Goal: Browse casually

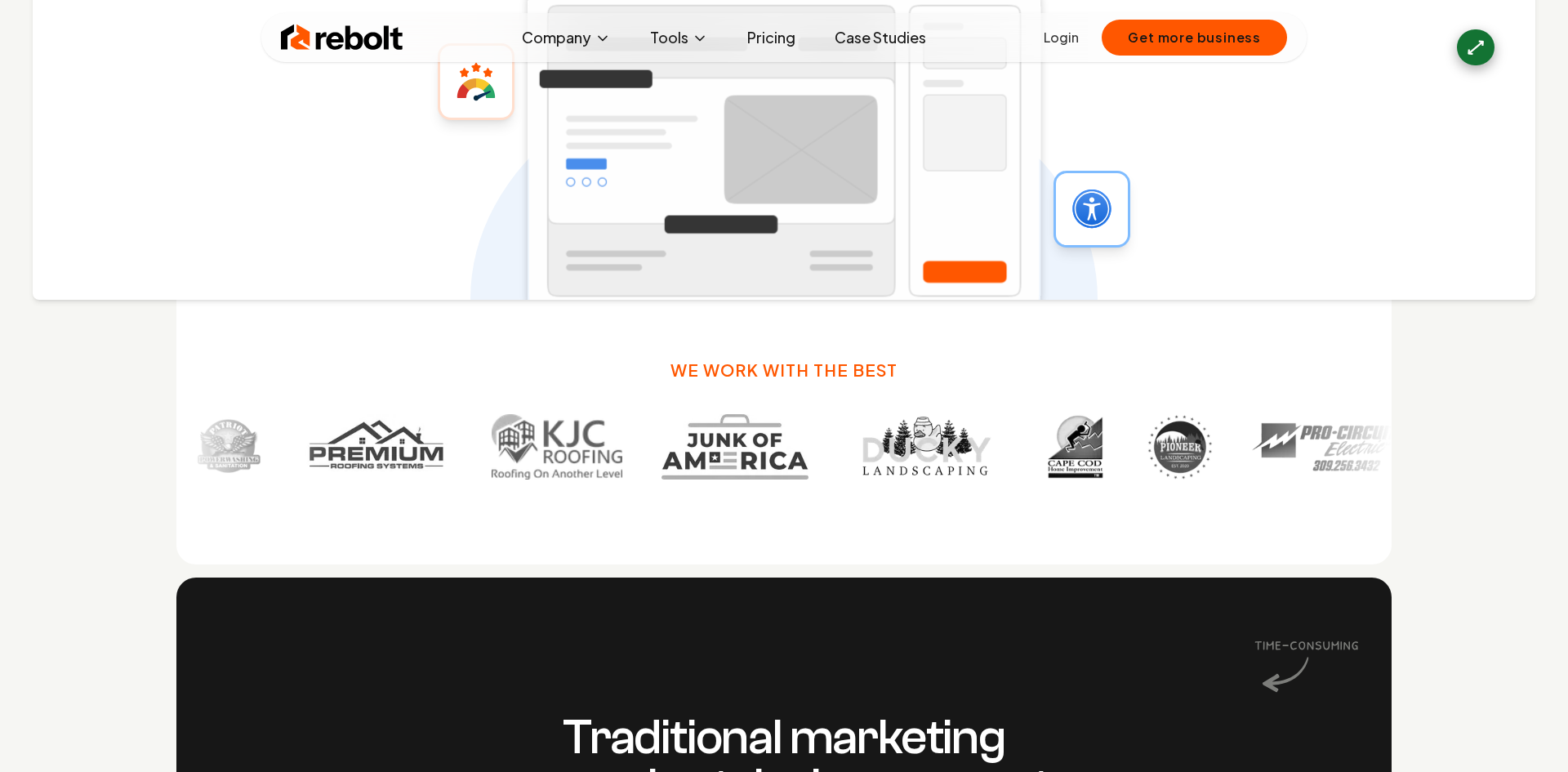
scroll to position [1017, 0]
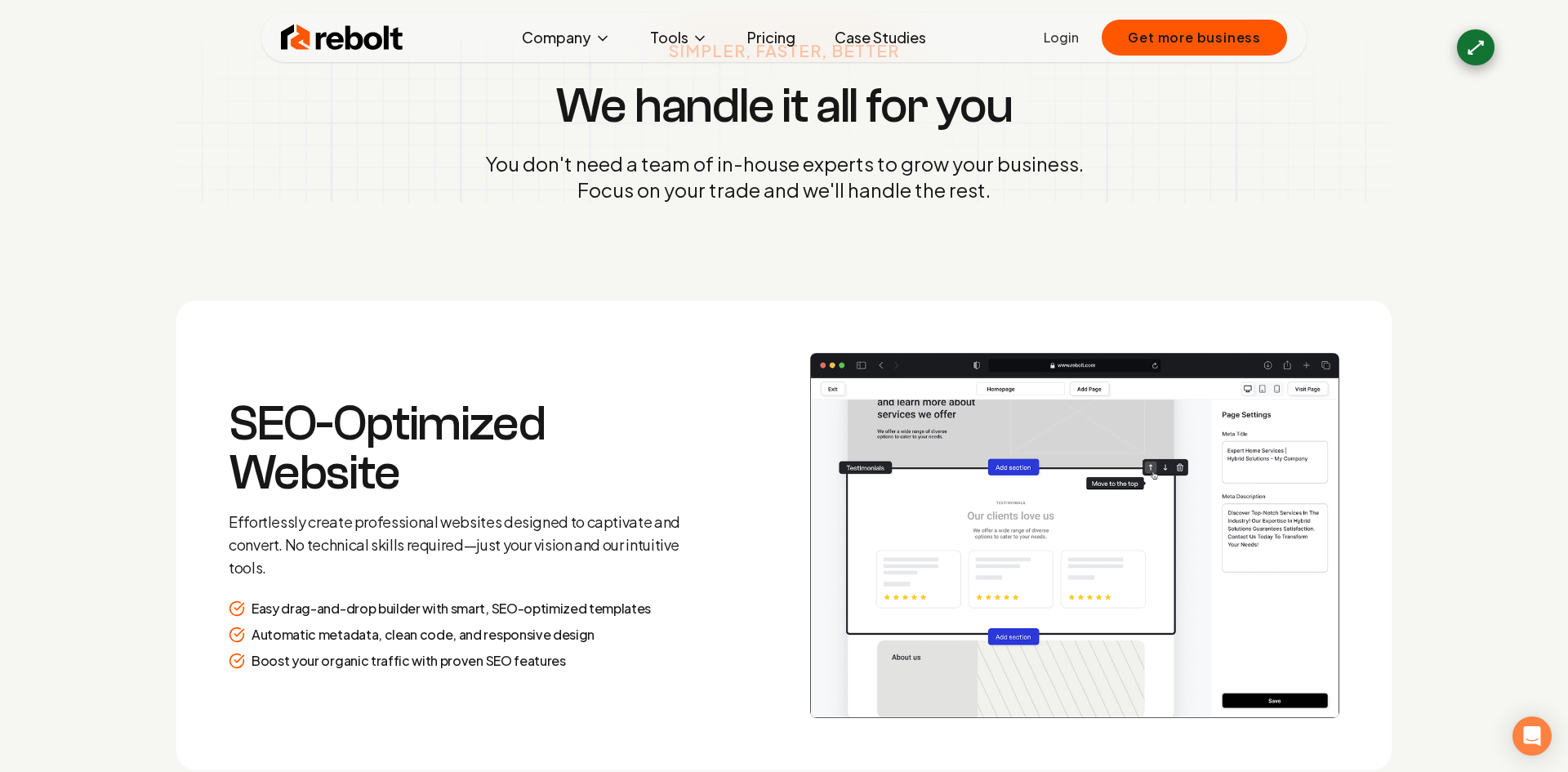
scroll to position [2417, 0]
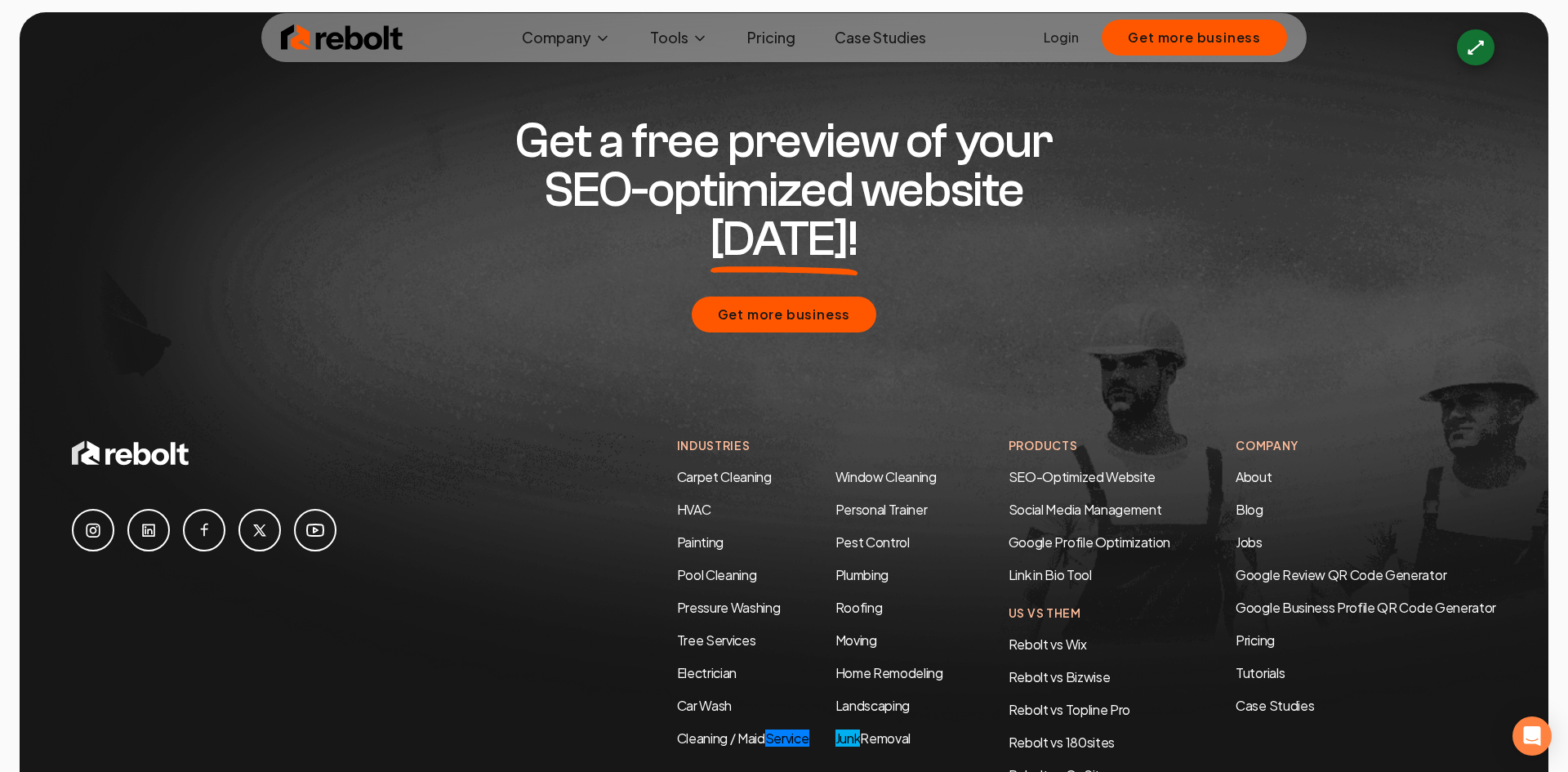
scroll to position [7909, 0]
